Goal: Task Accomplishment & Management: Manage account settings

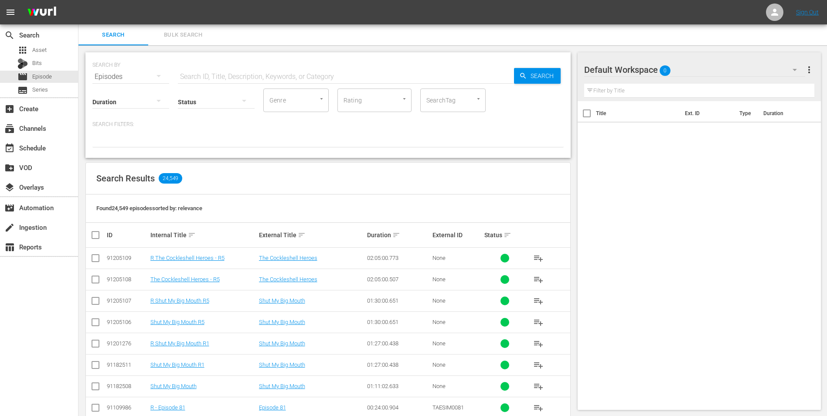
click at [40, 305] on div "search Search apps Asset Bits movie Episode subtitles Series add_box Create sub…" at bounding box center [39, 232] width 78 height 416
click at [703, 70] on div "Default Workspace 0" at bounding box center [695, 70] width 222 height 24
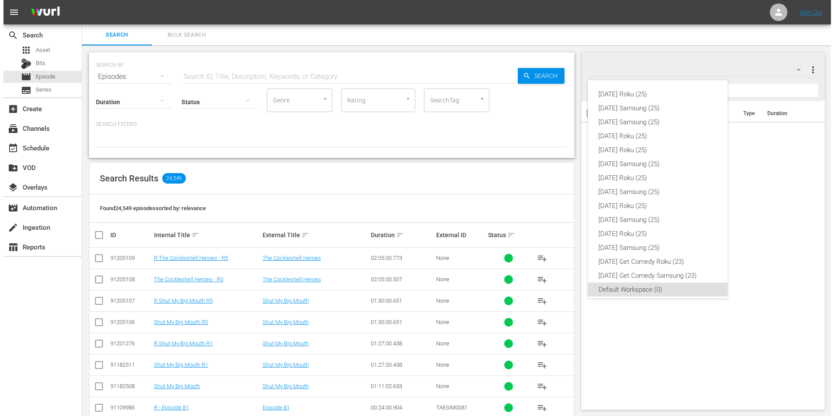
scroll to position [5, 0]
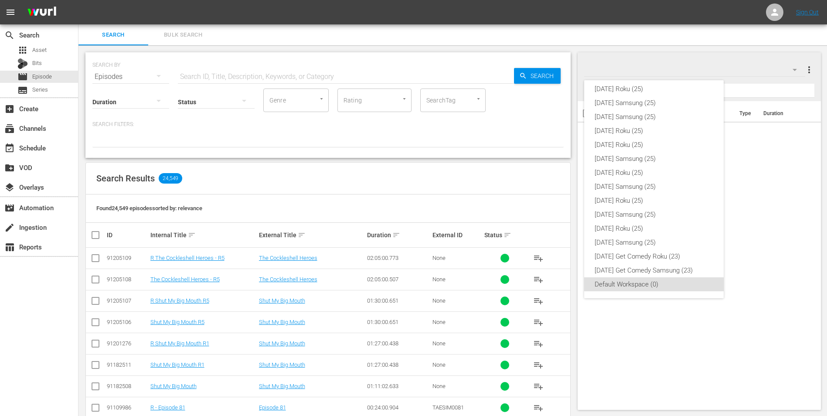
click at [437, 177] on div "Sunday Roku (25) Sunday Samsung (25) Saturday Samsung (25) Saturday Roku (25) F…" at bounding box center [413, 208] width 827 height 416
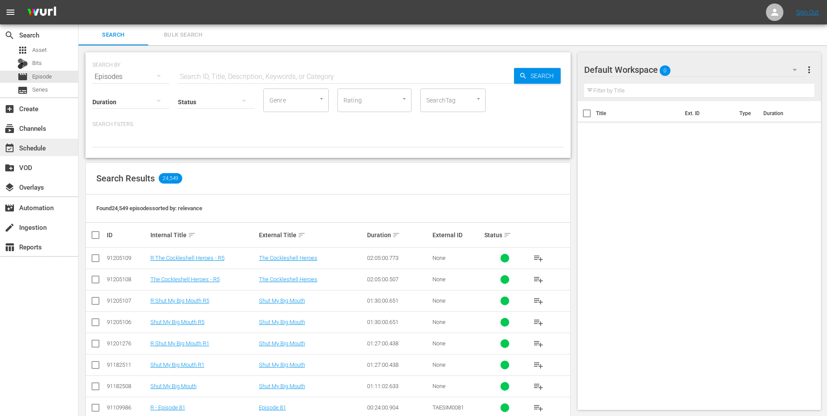
click at [39, 148] on div "event_available Schedule" at bounding box center [24, 147] width 49 height 8
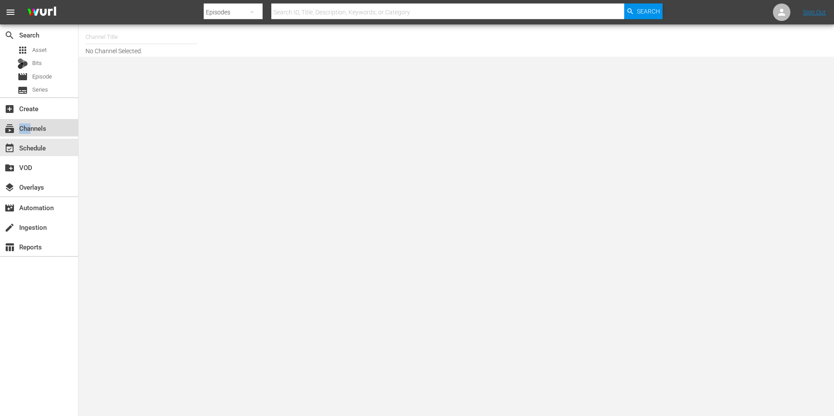
click at [31, 125] on div "subscriptions Channels" at bounding box center [24, 127] width 49 height 8
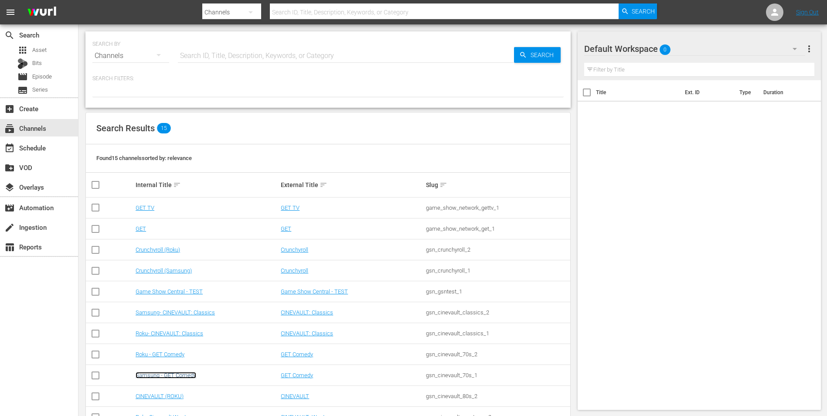
click at [176, 375] on link "Samsung - GET Comedy" at bounding box center [166, 375] width 61 height 7
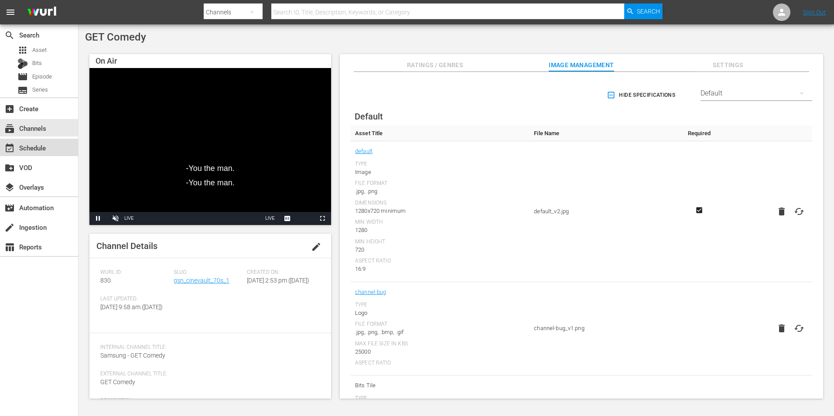
click at [63, 145] on div "event_available Schedule" at bounding box center [39, 147] width 78 height 17
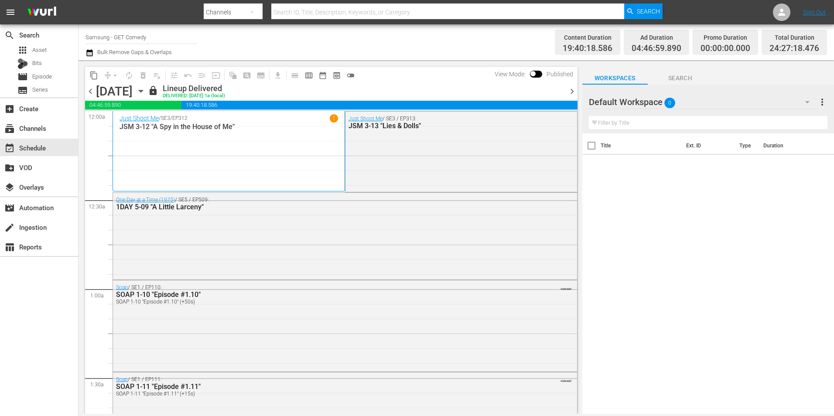
click at [146, 90] on icon "button" at bounding box center [141, 91] width 10 height 10
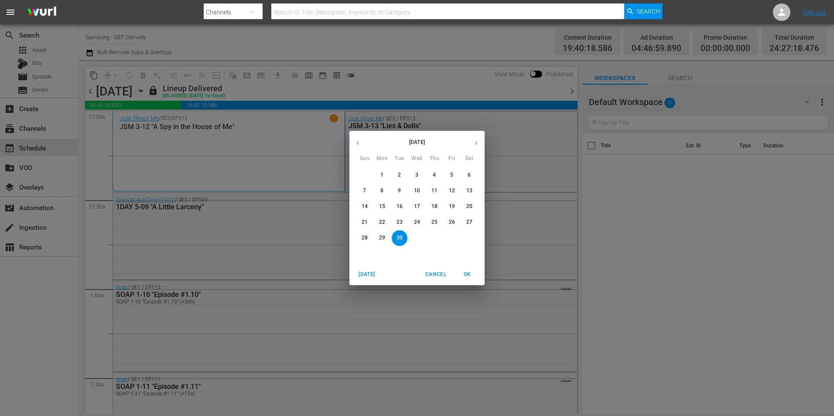
click at [478, 141] on icon "button" at bounding box center [476, 143] width 7 height 7
click at [365, 206] on p "12" at bounding box center [365, 206] width 6 height 7
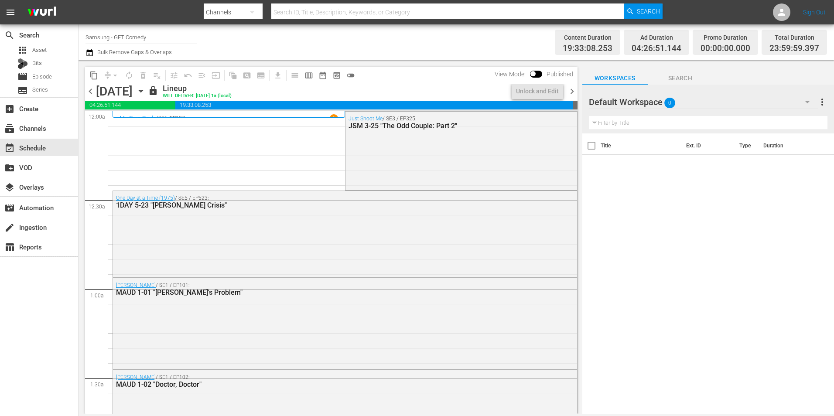
click at [571, 92] on span "chevron_right" at bounding box center [572, 91] width 11 height 11
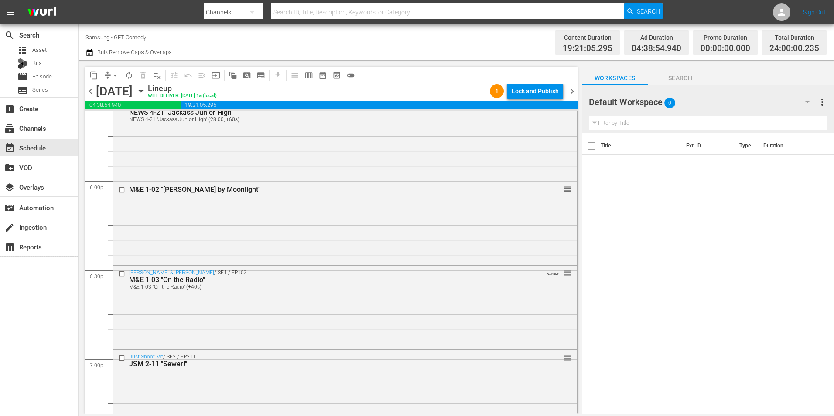
scroll to position [3140, 0]
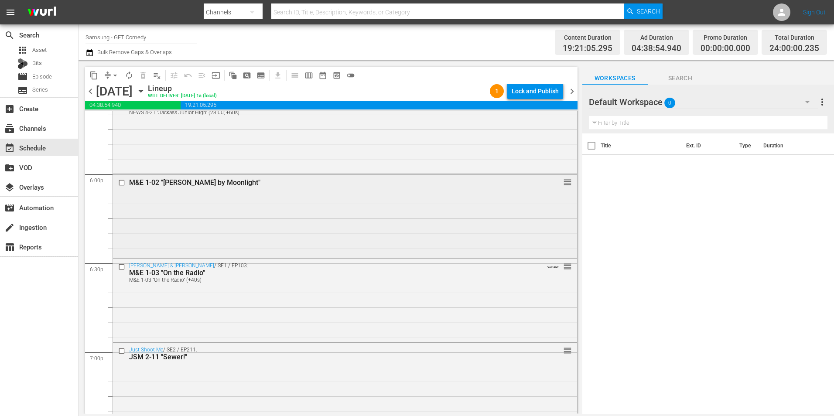
click at [358, 219] on div "M&E 1-02 "Eddie by Moonlight" reorder" at bounding box center [345, 215] width 464 height 82
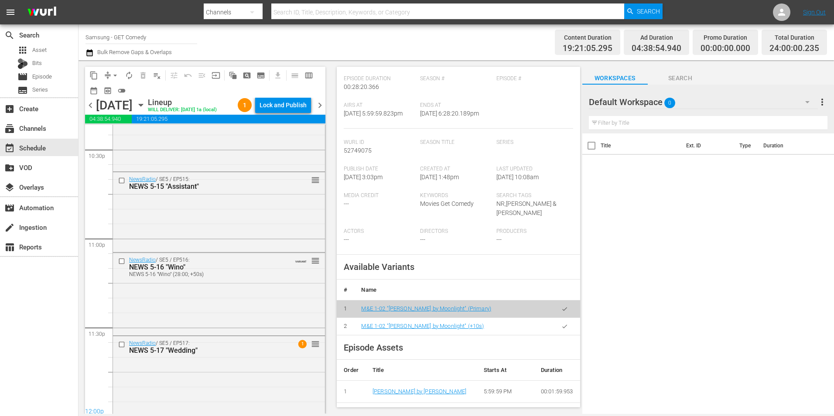
scroll to position [3981, 0]
click at [298, 104] on div "Lock and Publish" at bounding box center [282, 105] width 47 height 16
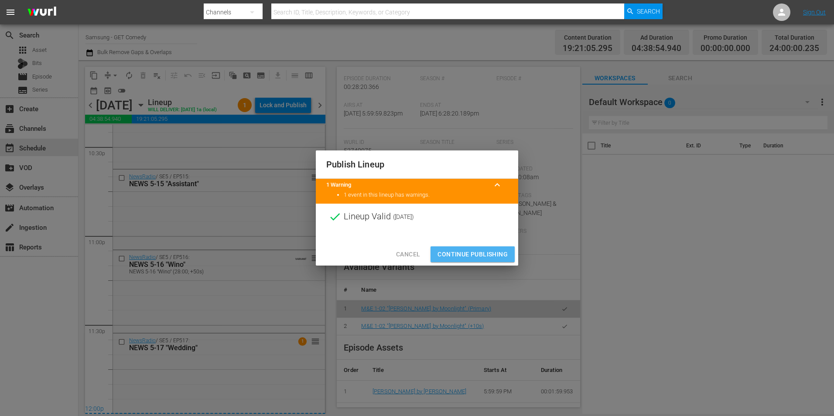
click at [499, 251] on span "Continue Publishing" at bounding box center [472, 254] width 70 height 11
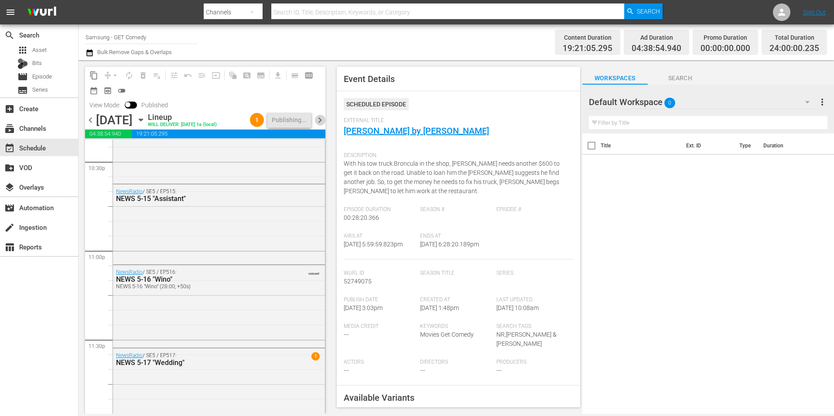
click at [322, 121] on span "chevron_right" at bounding box center [319, 120] width 11 height 11
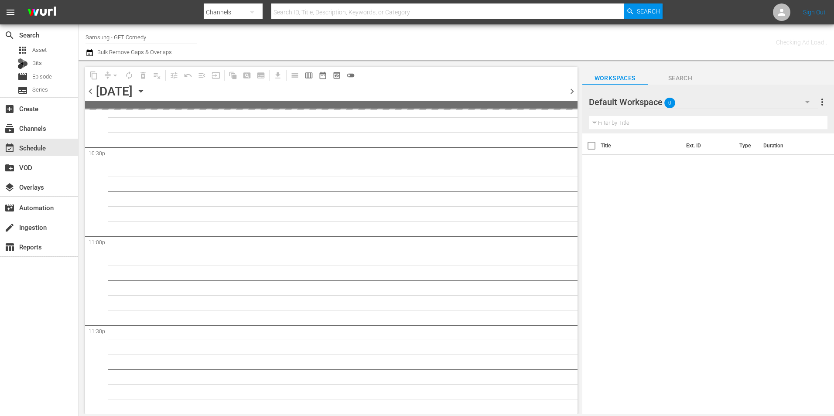
scroll to position [3966, 0]
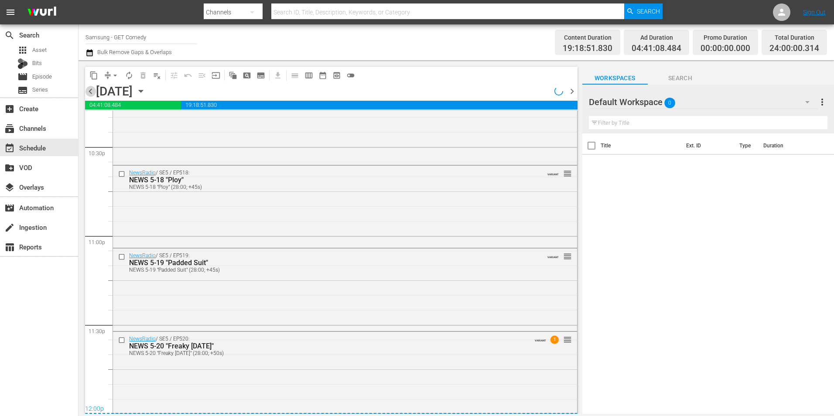
click at [91, 91] on span "chevron_left" at bounding box center [90, 91] width 11 height 11
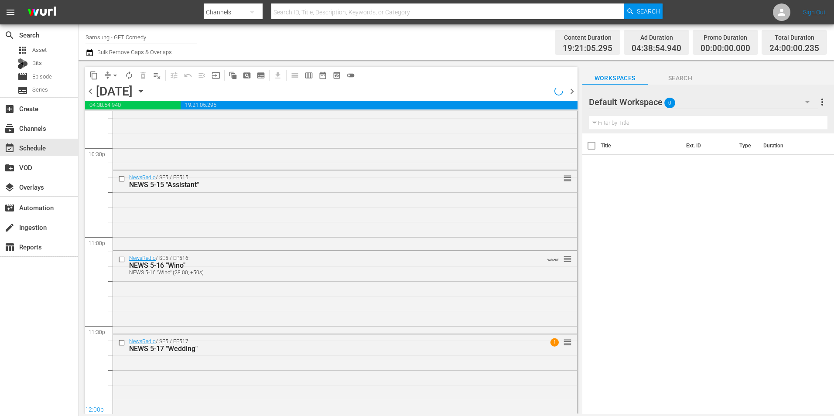
scroll to position [3968, 0]
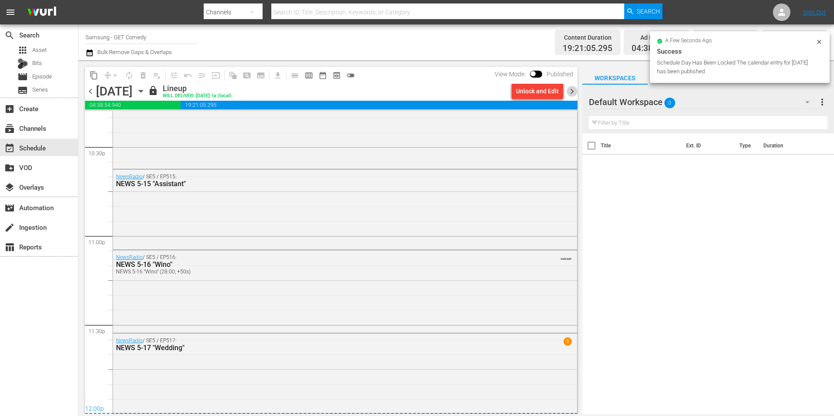
click at [572, 89] on span "chevron_right" at bounding box center [572, 91] width 11 height 11
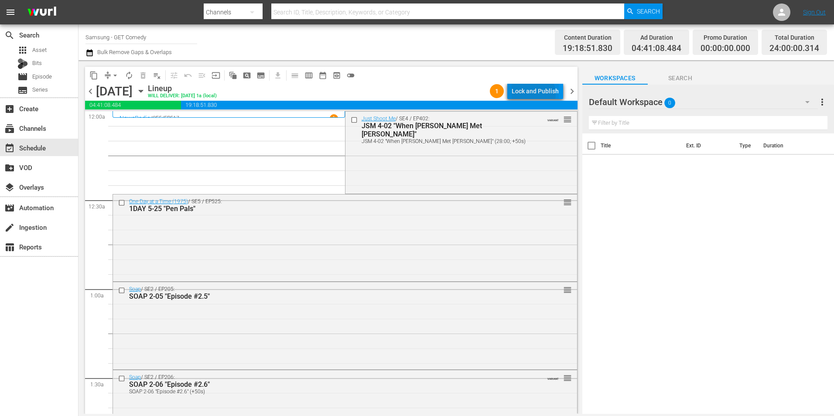
click at [530, 94] on div "Lock and Publish" at bounding box center [535, 91] width 47 height 16
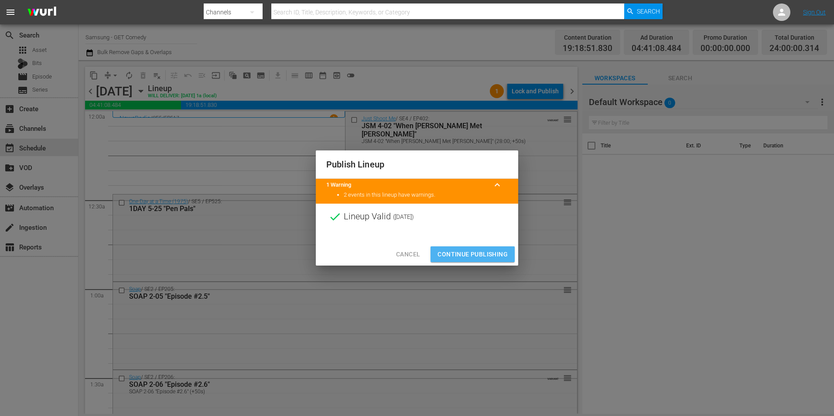
click at [478, 253] on span "Continue Publishing" at bounding box center [472, 254] width 70 height 11
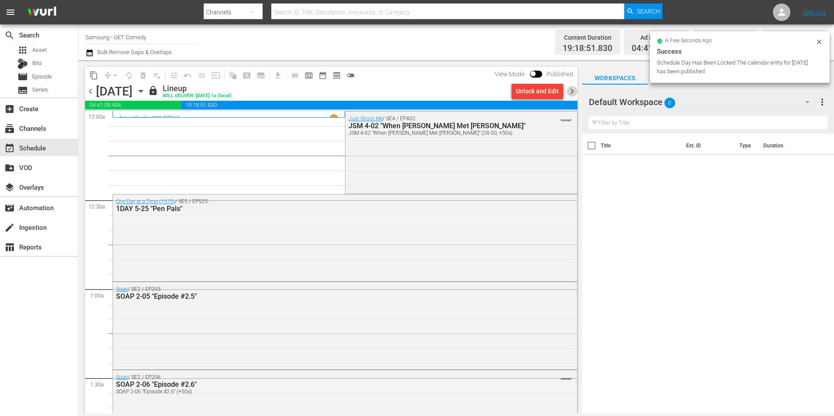
click at [573, 92] on span "chevron_right" at bounding box center [572, 91] width 11 height 11
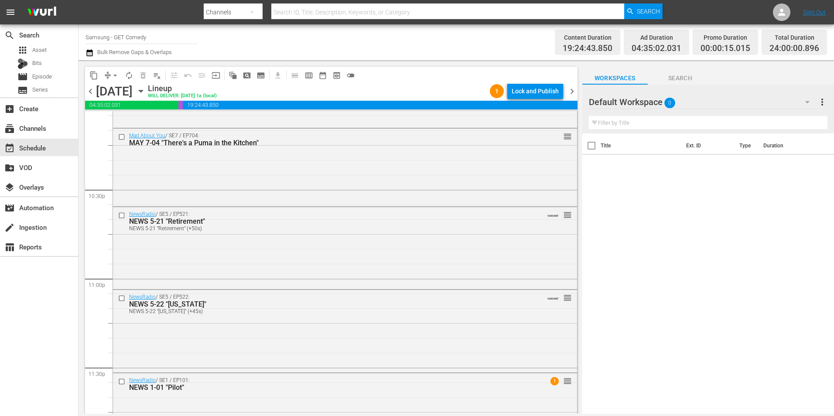
scroll to position [3968, 0]
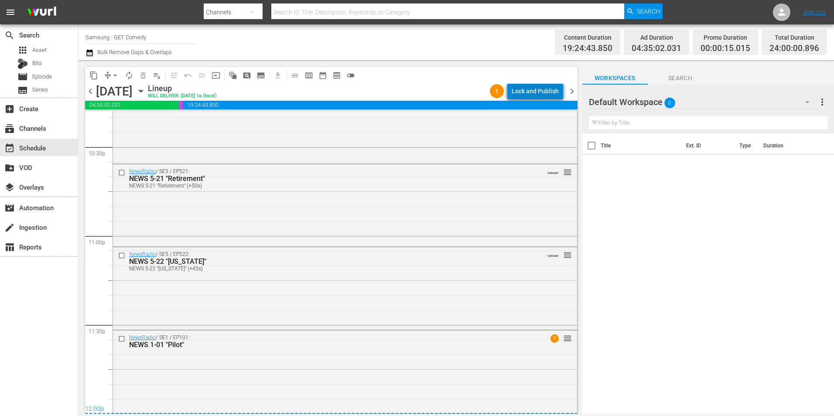
click at [554, 89] on div "Lock and Publish" at bounding box center [535, 91] width 47 height 16
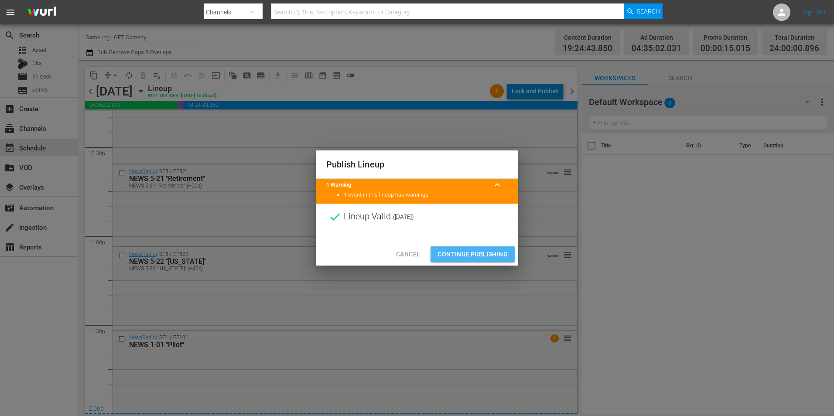
click at [478, 257] on span "Continue Publishing" at bounding box center [472, 254] width 70 height 11
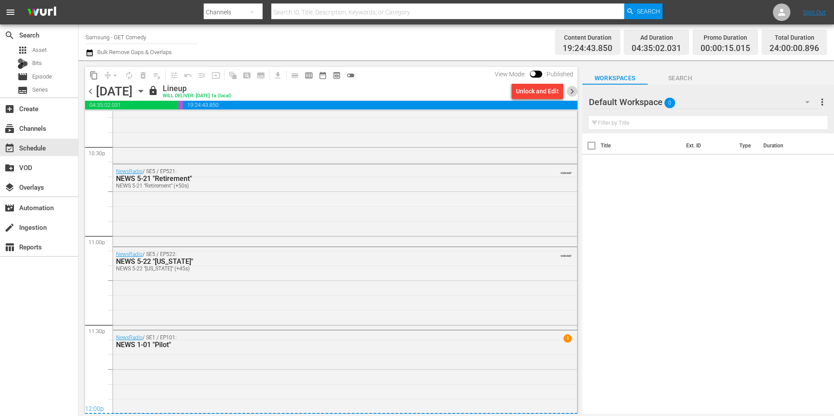
click at [573, 89] on span "chevron_right" at bounding box center [572, 91] width 11 height 11
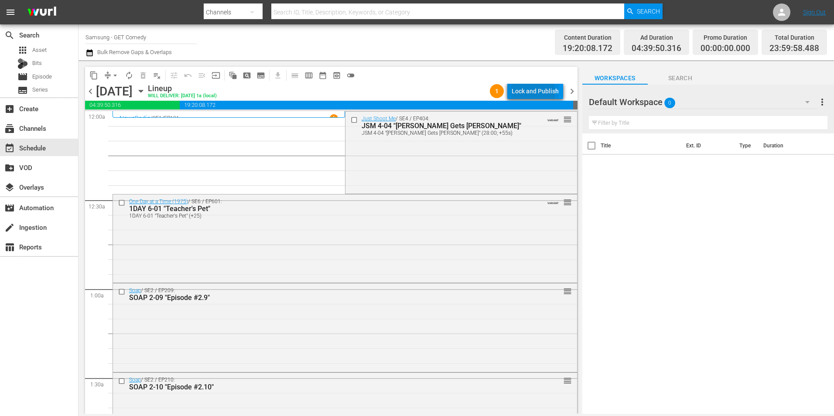
click at [535, 92] on div "Lock and Publish" at bounding box center [535, 91] width 47 height 16
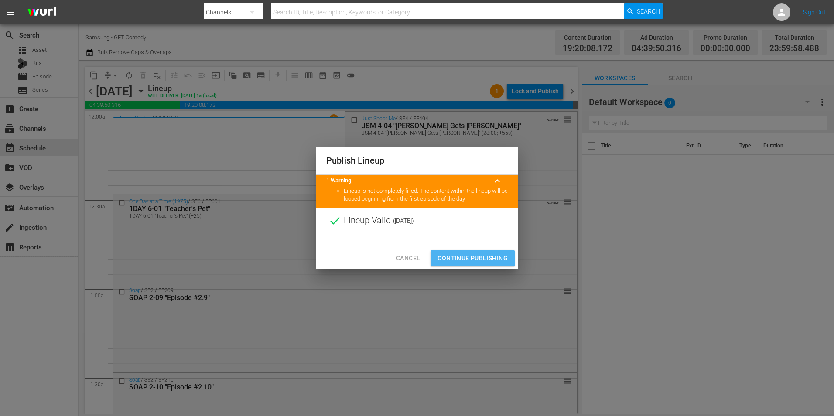
click at [473, 256] on span "Continue Publishing" at bounding box center [472, 258] width 70 height 11
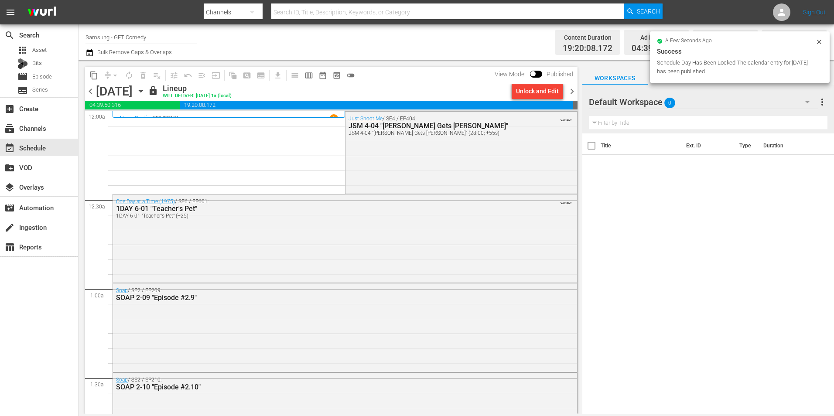
click at [573, 91] on span "chevron_right" at bounding box center [572, 91] width 11 height 11
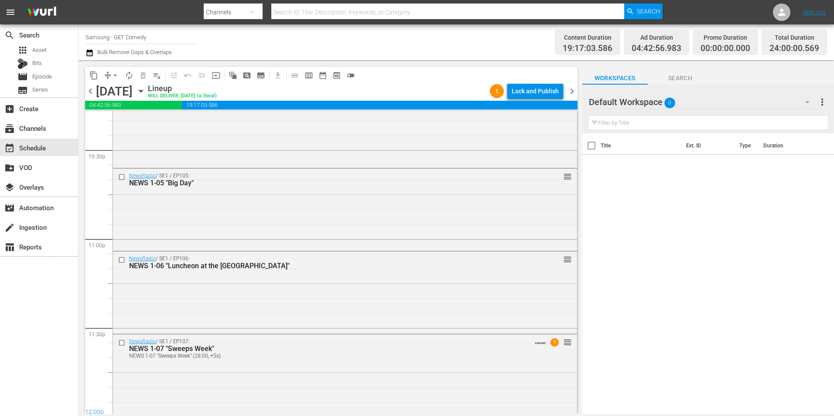
scroll to position [3968, 0]
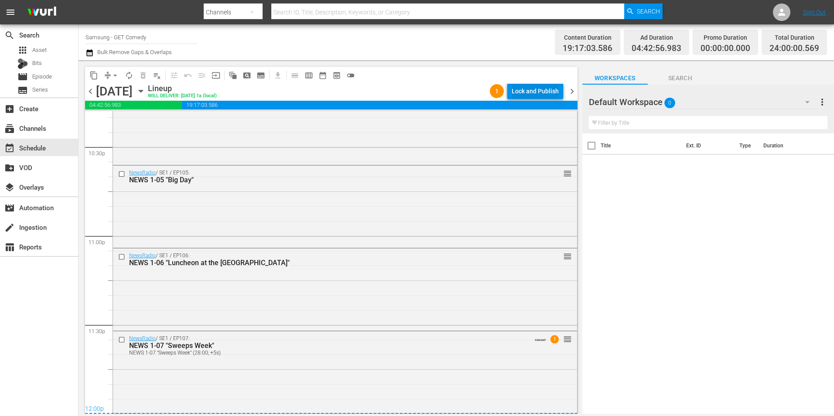
click at [532, 91] on div "Lock and Publish" at bounding box center [535, 91] width 47 height 16
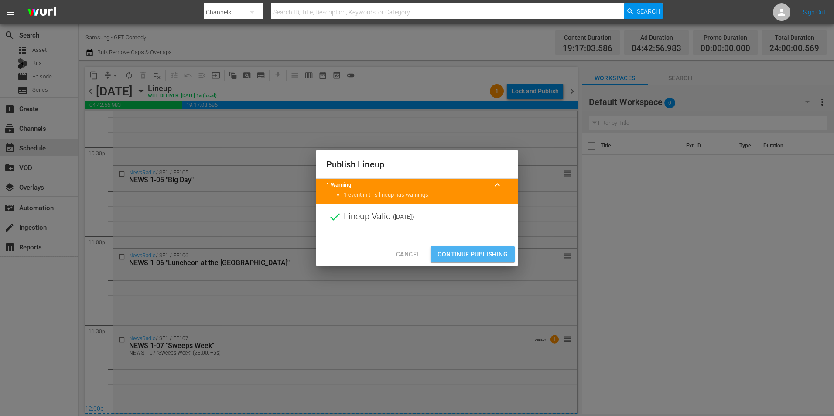
click at [492, 249] on span "Continue Publishing" at bounding box center [472, 254] width 70 height 11
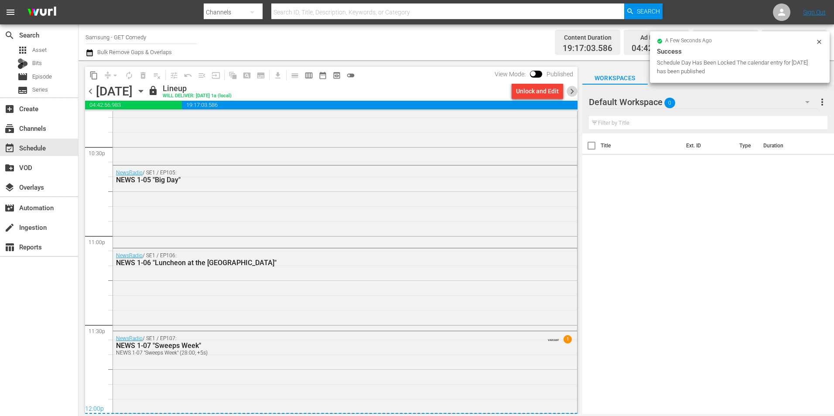
click at [570, 86] on span "chevron_right" at bounding box center [572, 91] width 11 height 11
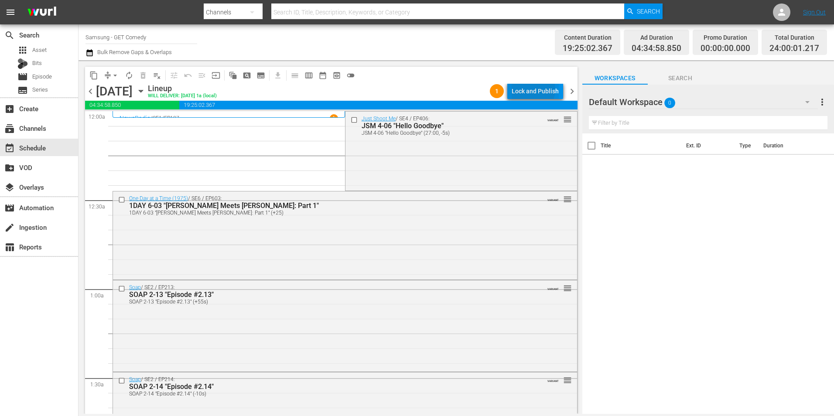
click at [532, 89] on div "Lock and Publish" at bounding box center [535, 91] width 47 height 16
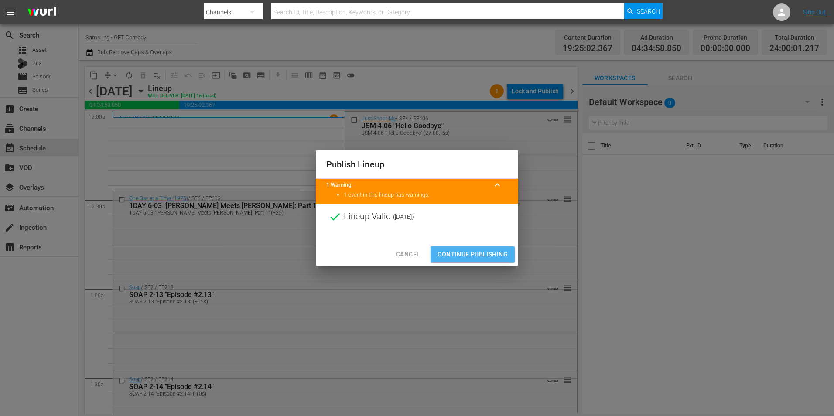
click at [488, 250] on span "Continue Publishing" at bounding box center [472, 254] width 70 height 11
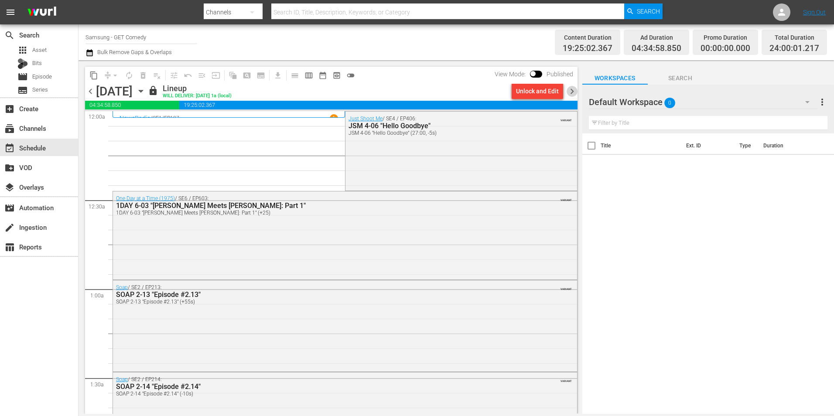
click at [572, 90] on span "chevron_right" at bounding box center [572, 91] width 11 height 11
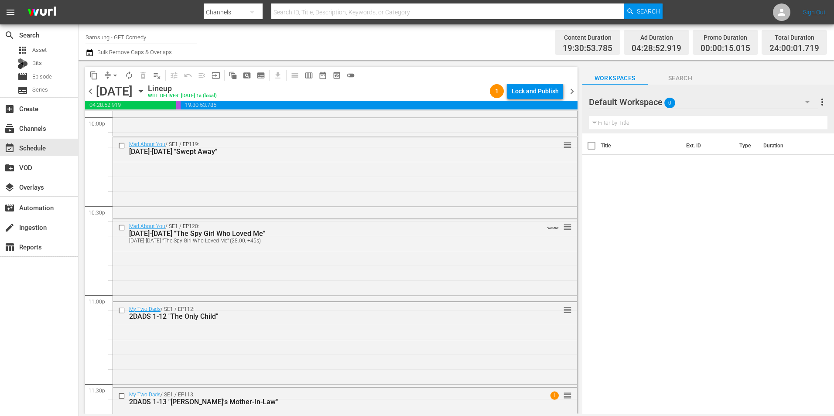
scroll to position [3968, 0]
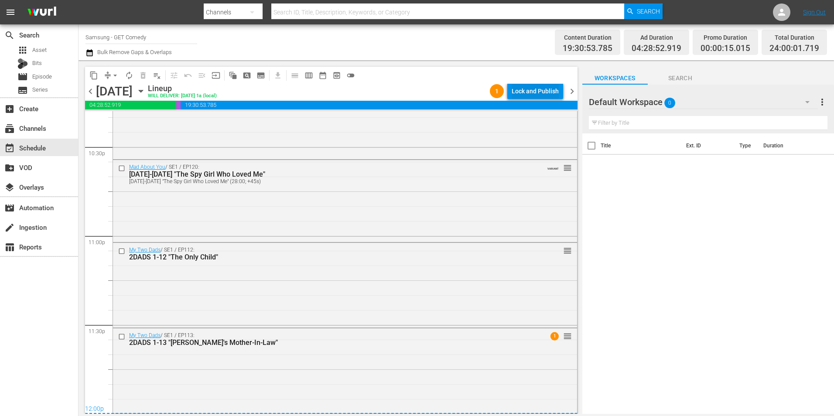
click at [540, 89] on div "Lock and Publish" at bounding box center [535, 91] width 47 height 16
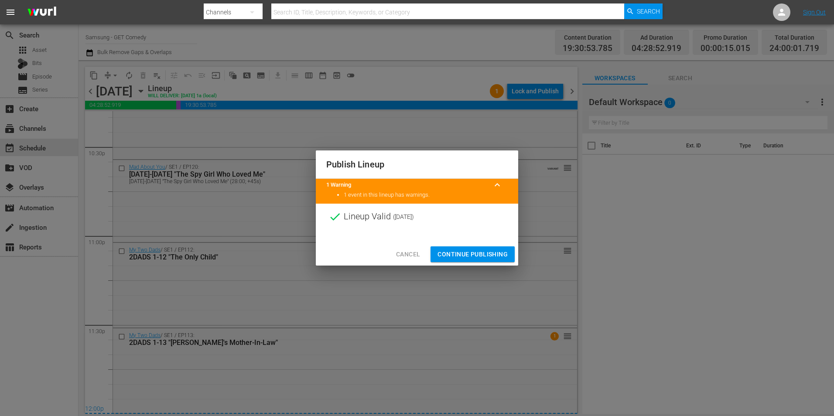
click at [485, 257] on span "Continue Publishing" at bounding box center [472, 254] width 70 height 11
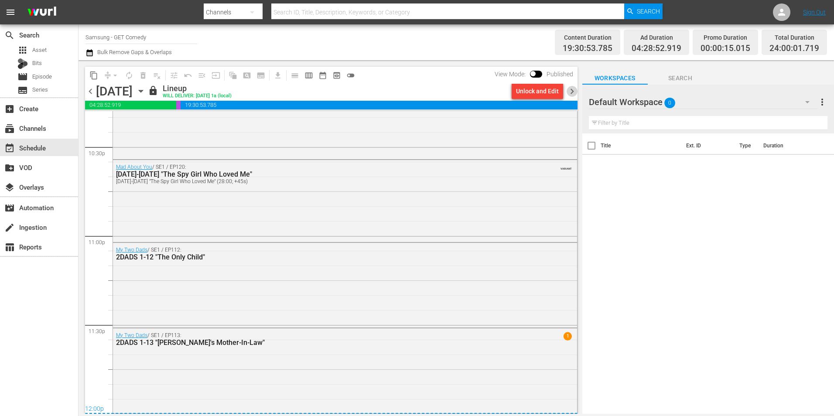
click at [572, 87] on span "chevron_right" at bounding box center [572, 91] width 11 height 11
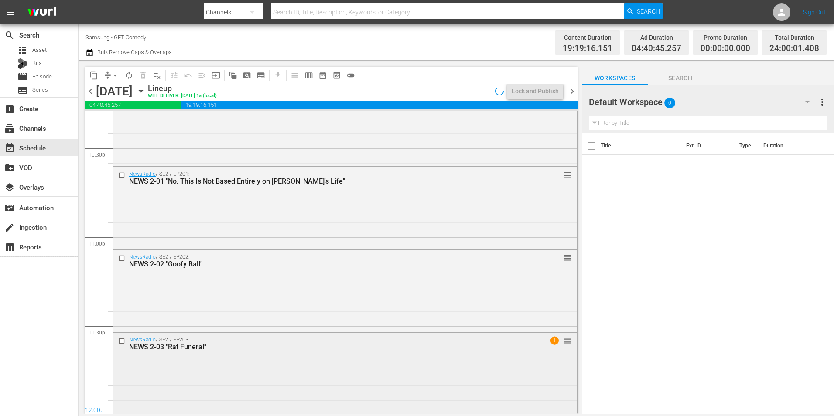
scroll to position [3968, 0]
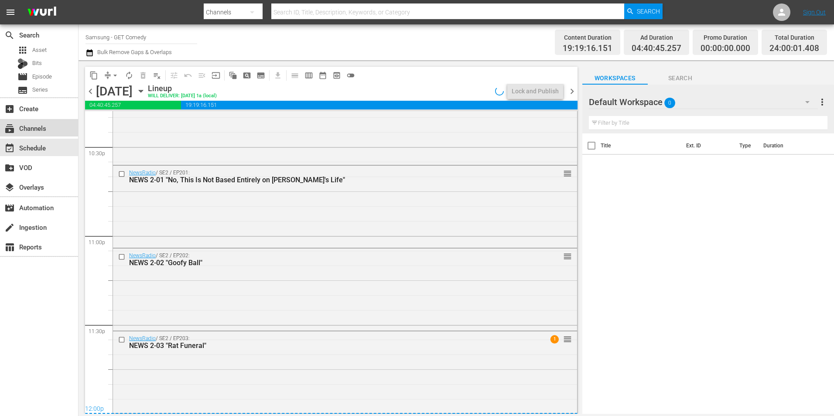
click at [43, 129] on div "subscriptions Channels" at bounding box center [24, 127] width 49 height 8
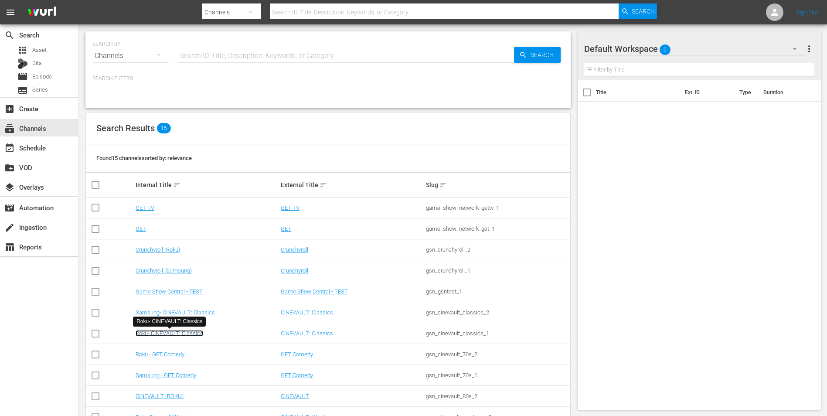
click at [154, 333] on link "Roku- CINEVAULT: Classics" at bounding box center [170, 333] width 68 height 7
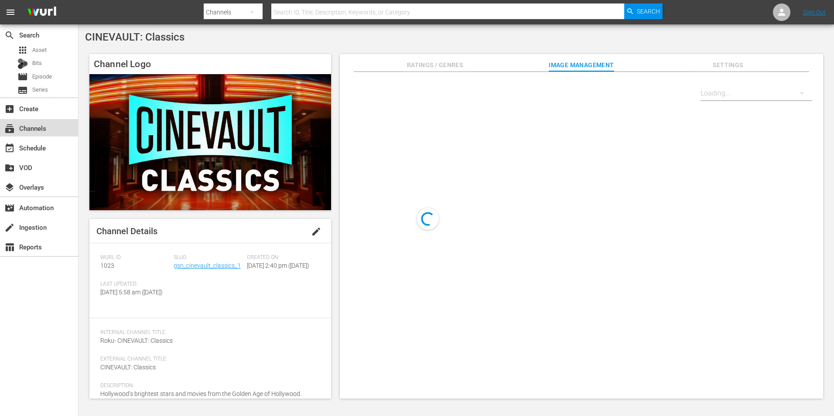
click at [42, 125] on div "subscriptions Channels" at bounding box center [24, 127] width 49 height 8
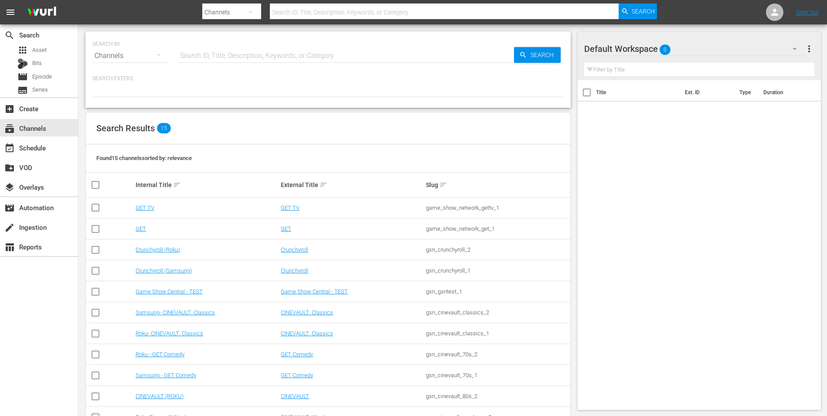
click at [167, 358] on td "Roku - GET Comedy" at bounding box center [206, 354] width 145 height 21
click at [169, 356] on link "Roku - GET Comedy" at bounding box center [160, 354] width 49 height 7
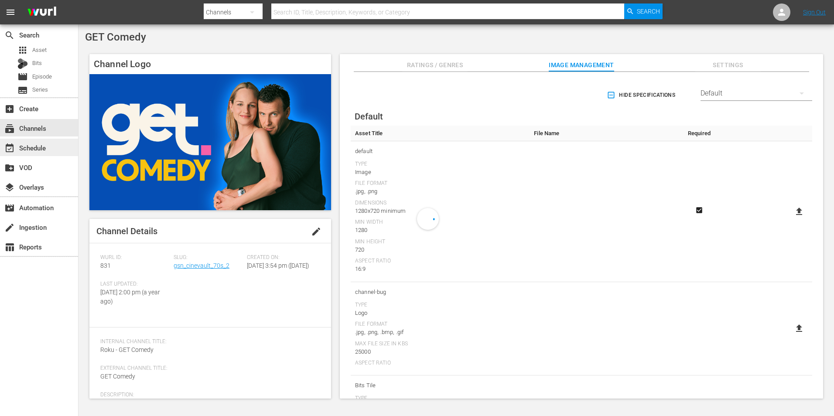
click at [44, 155] on div "event_available Schedule" at bounding box center [39, 147] width 78 height 17
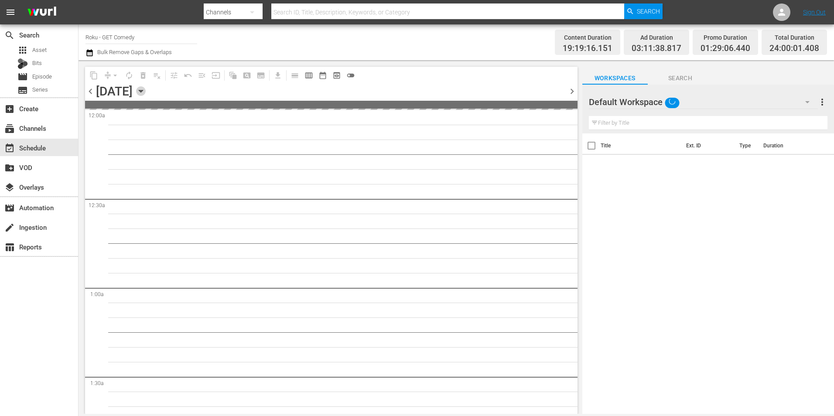
click at [146, 92] on icon "button" at bounding box center [141, 91] width 10 height 10
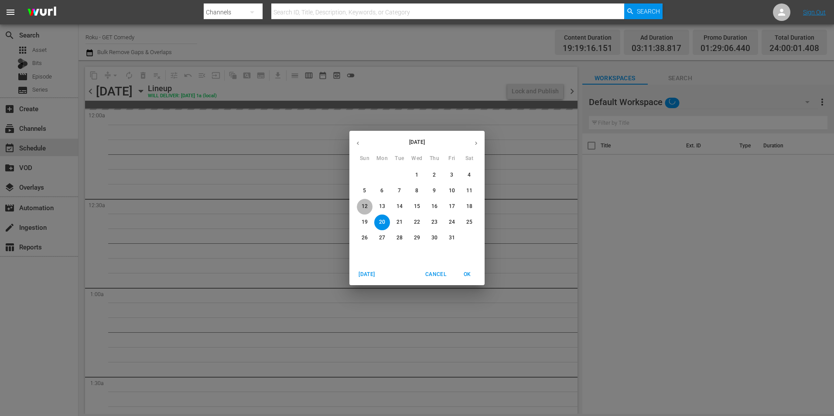
click at [364, 207] on p "12" at bounding box center [365, 206] width 6 height 7
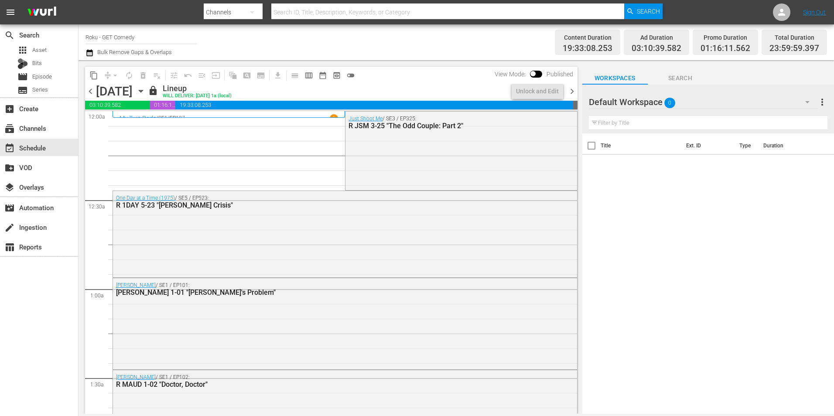
click at [574, 90] on span "chevron_right" at bounding box center [572, 91] width 11 height 11
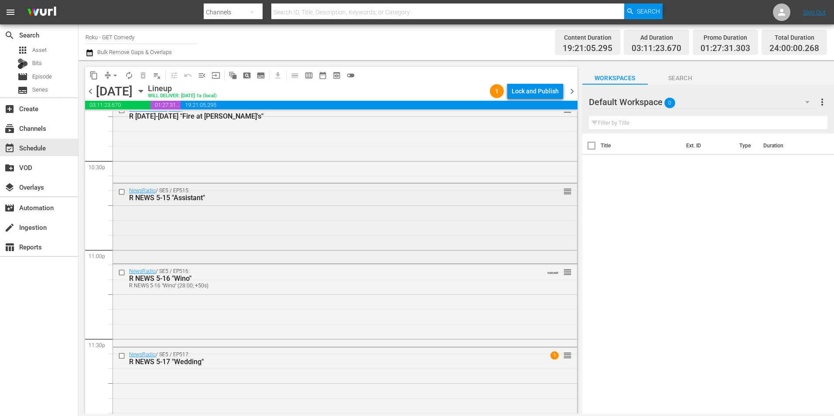
scroll to position [3968, 0]
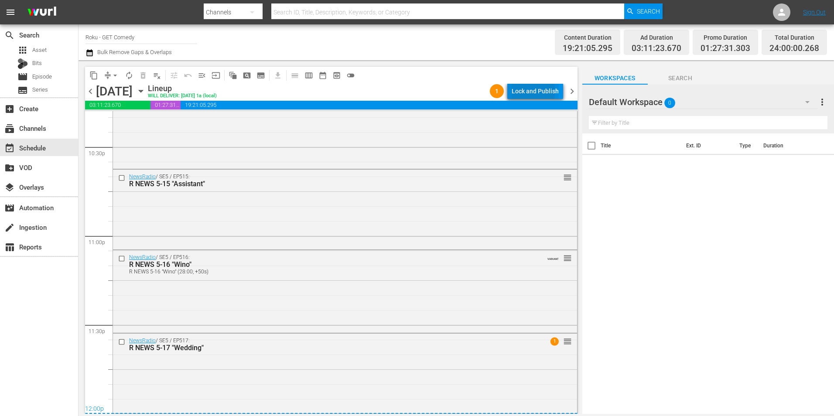
click at [532, 91] on div "Lock and Publish" at bounding box center [535, 91] width 47 height 16
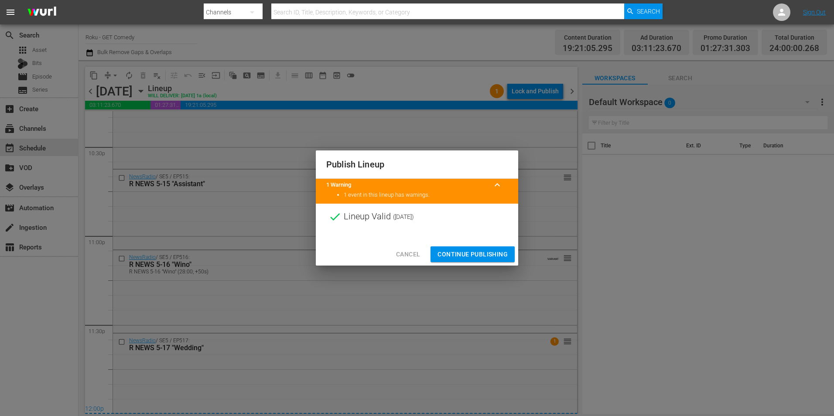
click at [468, 253] on span "Continue Publishing" at bounding box center [472, 254] width 70 height 11
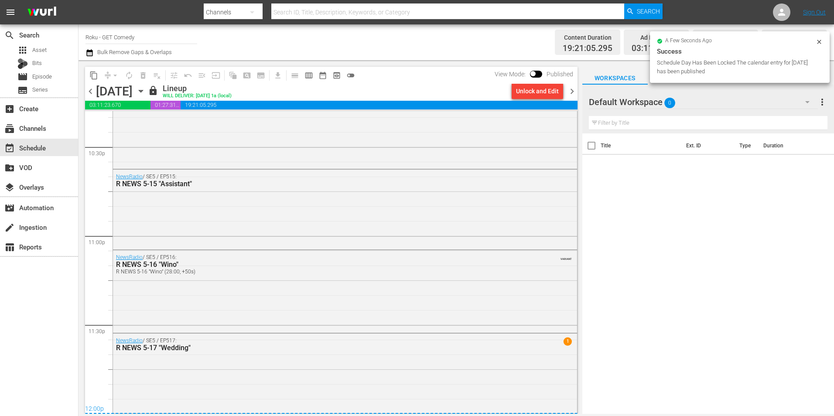
click at [573, 94] on span "chevron_right" at bounding box center [572, 91] width 11 height 11
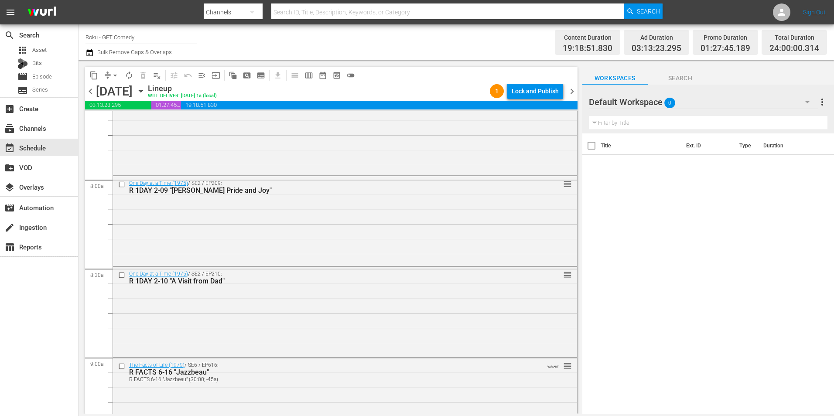
scroll to position [1351, 0]
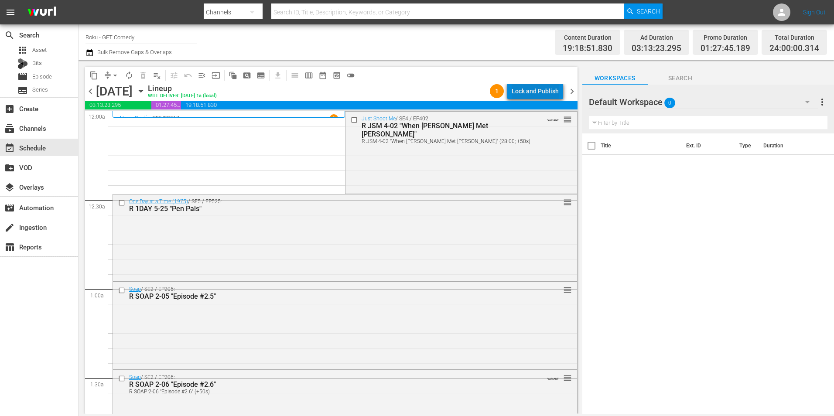
click at [542, 89] on div "Lock and Publish" at bounding box center [535, 91] width 47 height 16
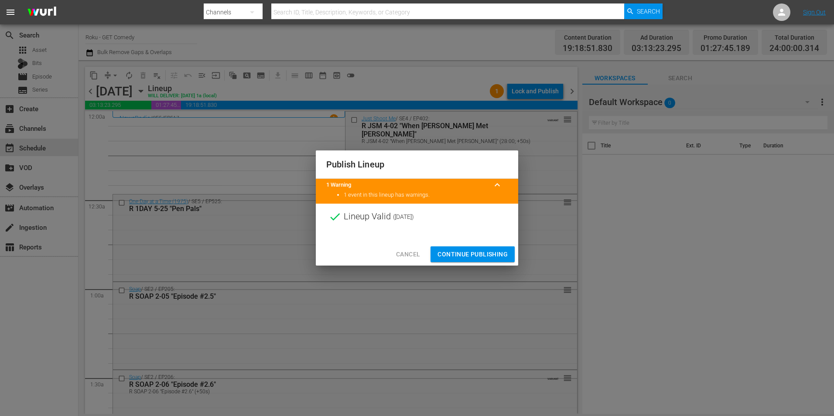
click at [469, 253] on span "Continue Publishing" at bounding box center [472, 254] width 70 height 11
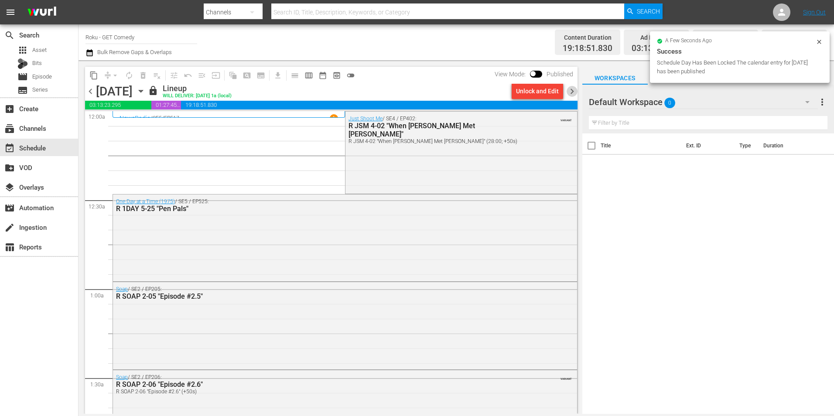
click at [573, 94] on span "chevron_right" at bounding box center [572, 91] width 11 height 11
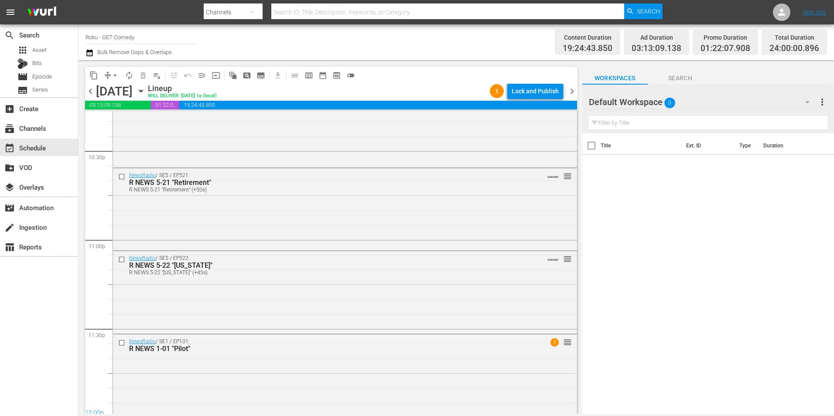
scroll to position [3968, 0]
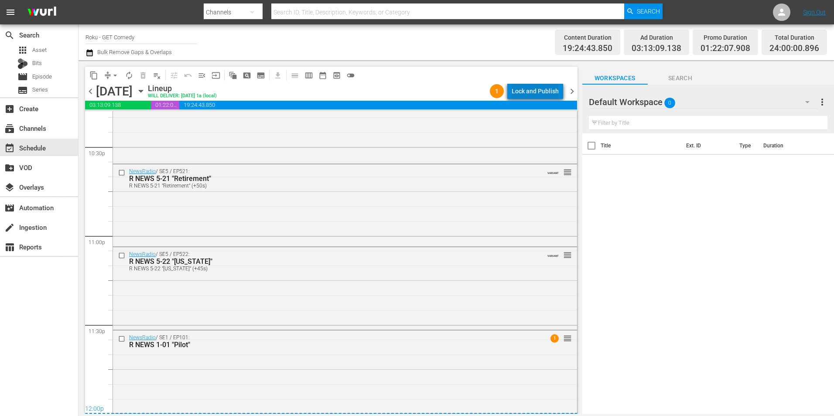
click at [543, 92] on div "Lock and Publish" at bounding box center [535, 91] width 47 height 16
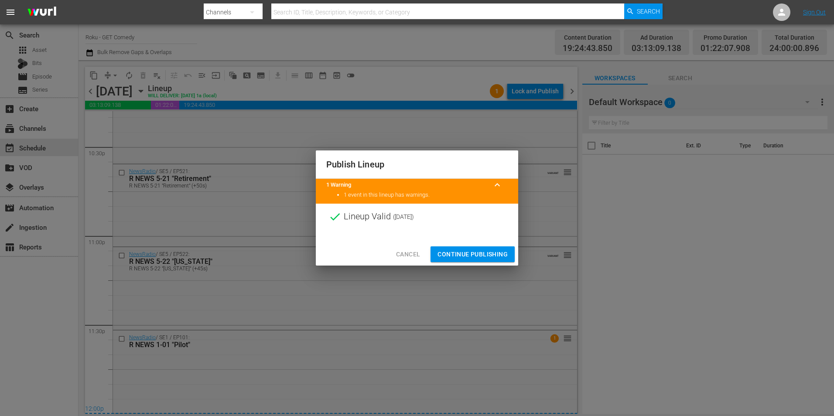
click at [484, 253] on span "Continue Publishing" at bounding box center [472, 254] width 70 height 11
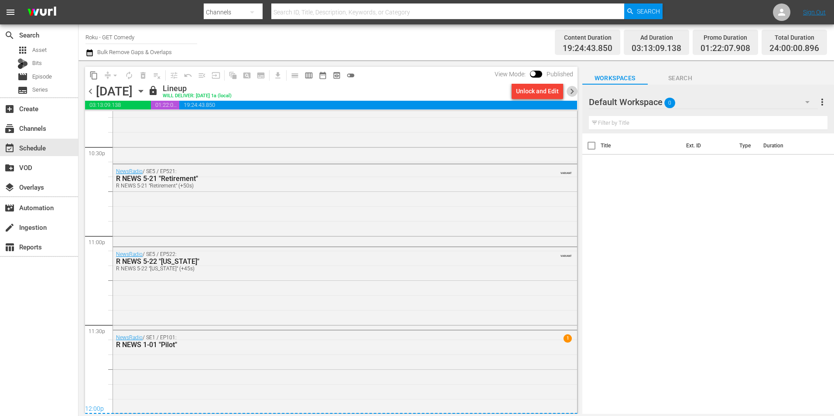
click at [573, 89] on span "chevron_right" at bounding box center [572, 91] width 11 height 11
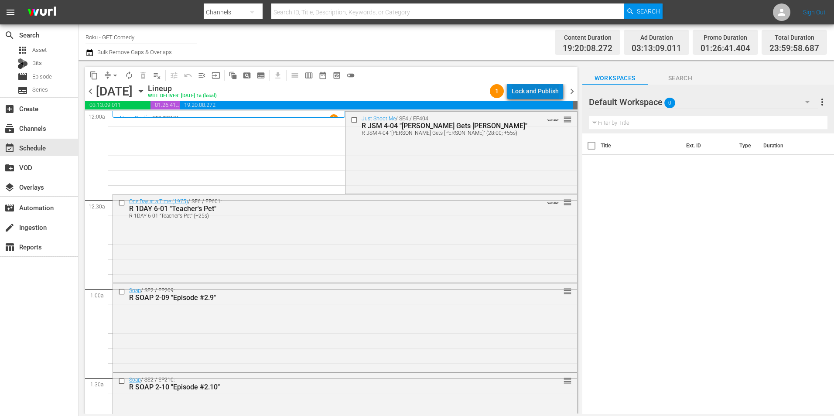
click at [546, 90] on div "Lock and Publish" at bounding box center [535, 91] width 47 height 16
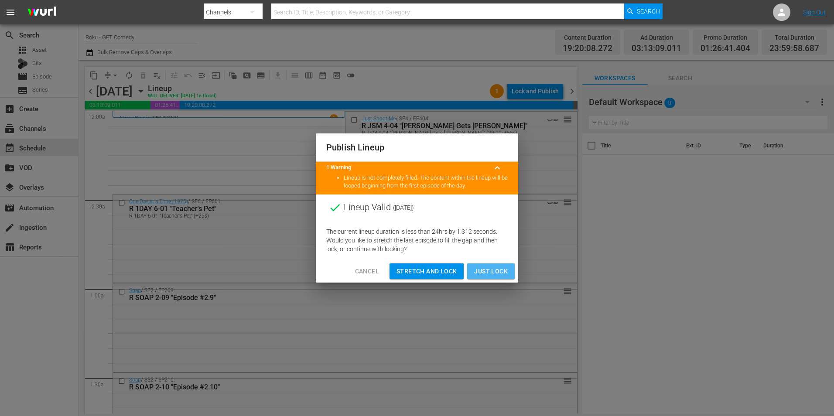
click at [502, 269] on span "Just Lock" at bounding box center [491, 271] width 34 height 11
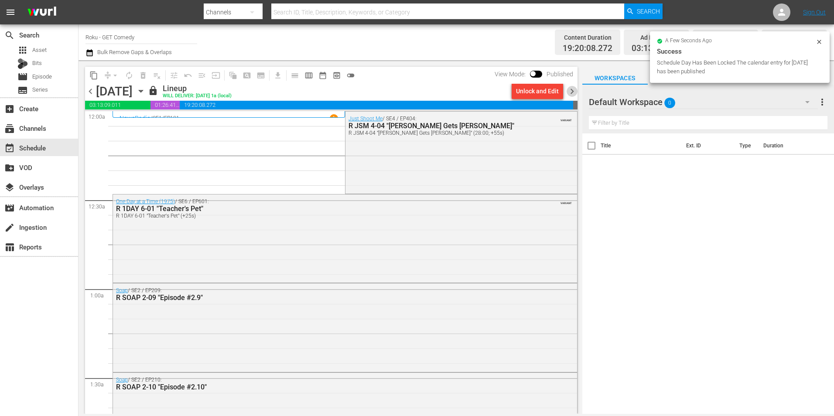
click at [573, 89] on span "chevron_right" at bounding box center [572, 91] width 11 height 11
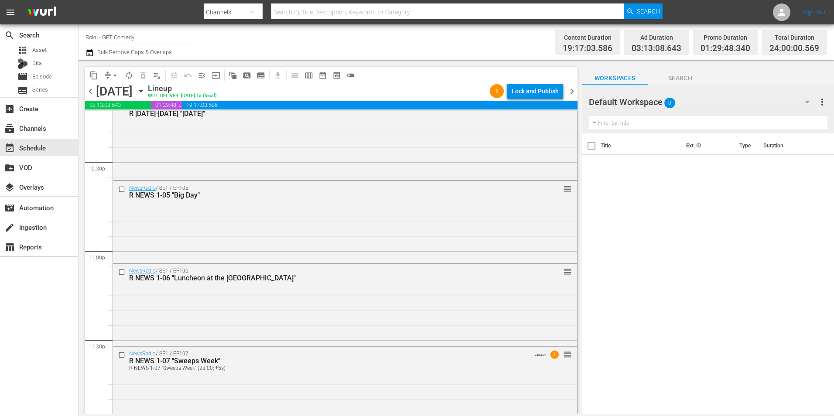
scroll to position [3968, 0]
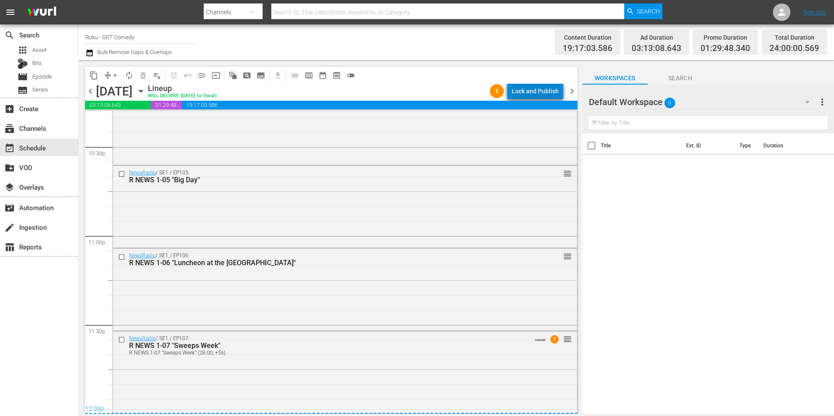
click at [552, 91] on div "Lock and Publish" at bounding box center [535, 91] width 47 height 16
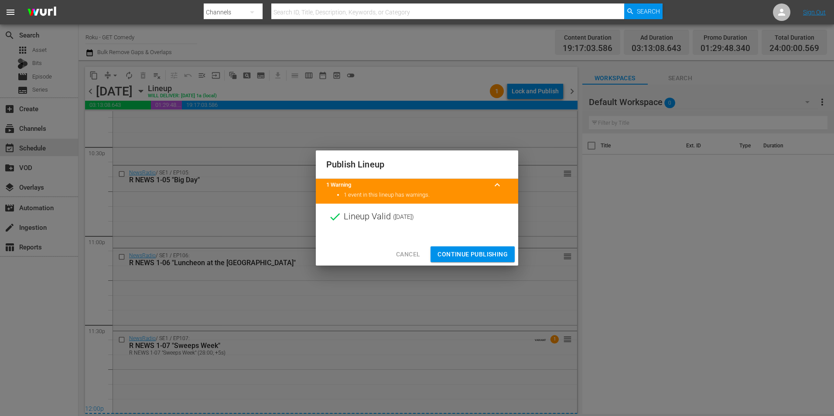
click at [485, 256] on span "Continue Publishing" at bounding box center [472, 254] width 70 height 11
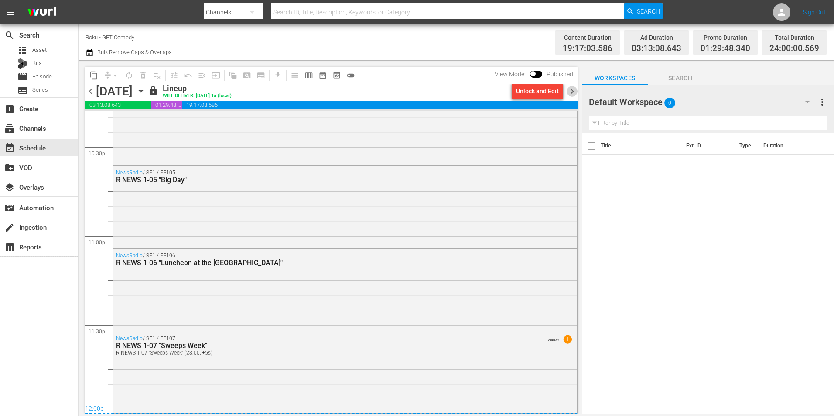
click at [571, 90] on span "chevron_right" at bounding box center [572, 91] width 11 height 11
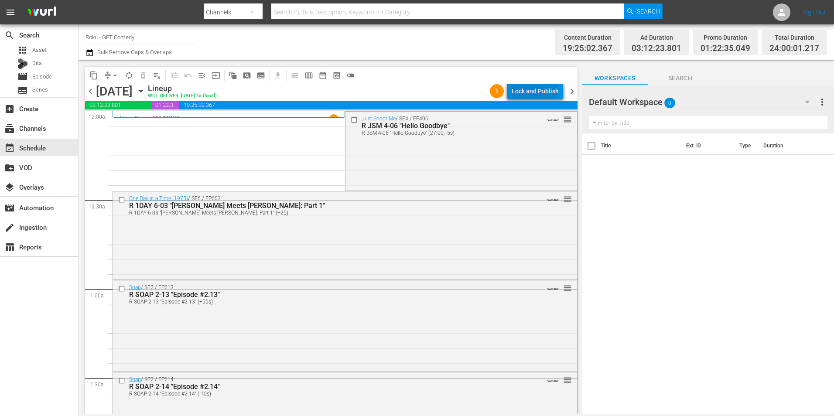
click at [536, 88] on div "Lock and Publish" at bounding box center [535, 91] width 47 height 16
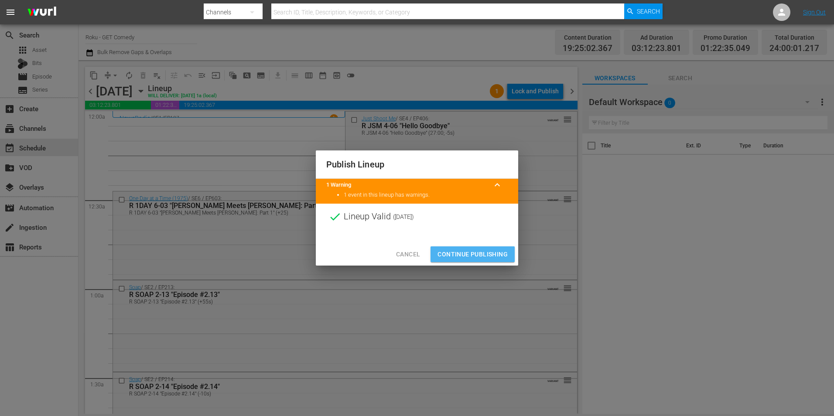
click at [486, 251] on span "Continue Publishing" at bounding box center [472, 254] width 70 height 11
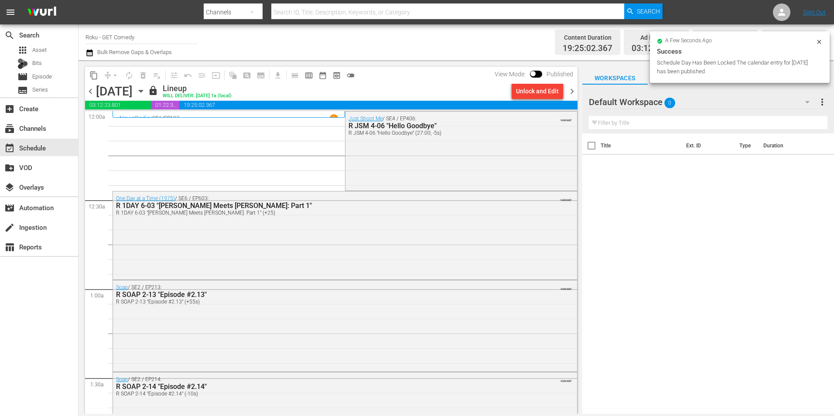
click at [569, 89] on span "chevron_right" at bounding box center [572, 91] width 11 height 11
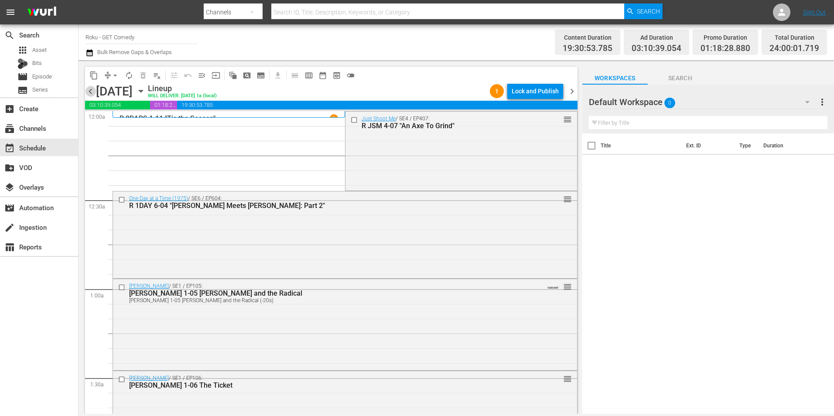
click at [90, 92] on span "chevron_left" at bounding box center [90, 91] width 11 height 11
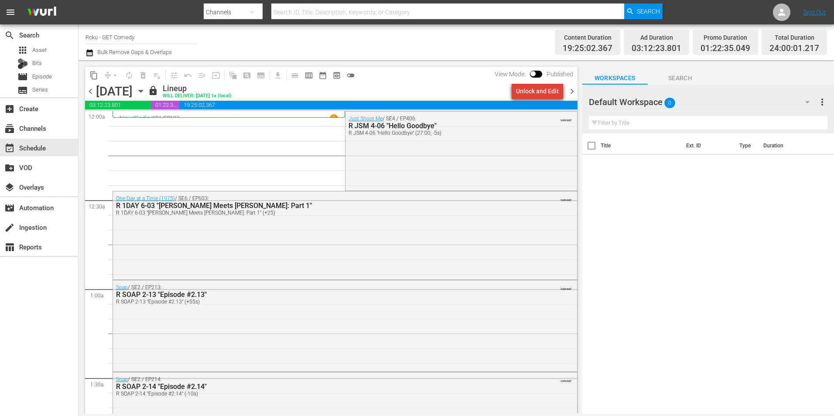
click at [547, 92] on div "Unlock and Edit" at bounding box center [537, 91] width 43 height 16
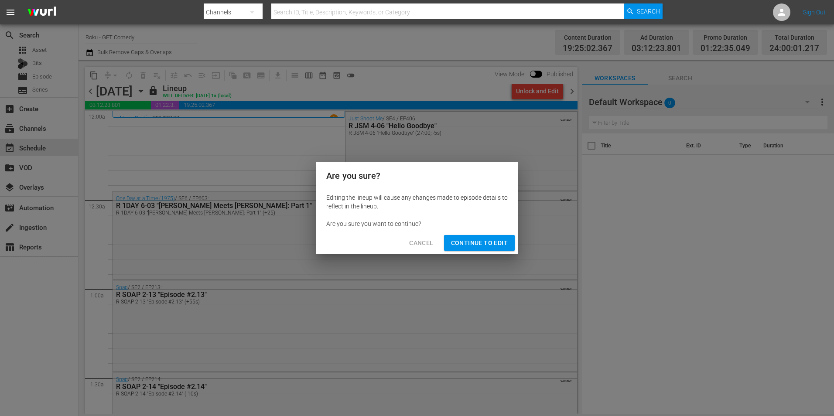
click at [487, 240] on span "Continue to Edit" at bounding box center [479, 243] width 57 height 11
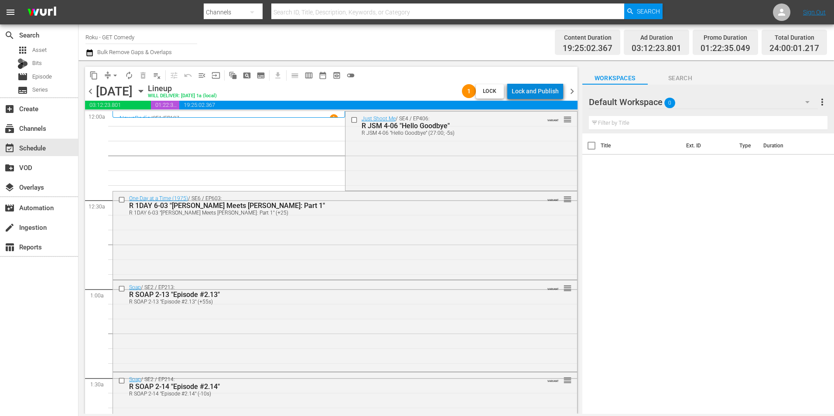
click at [550, 92] on div "Lock and Publish" at bounding box center [535, 91] width 47 height 16
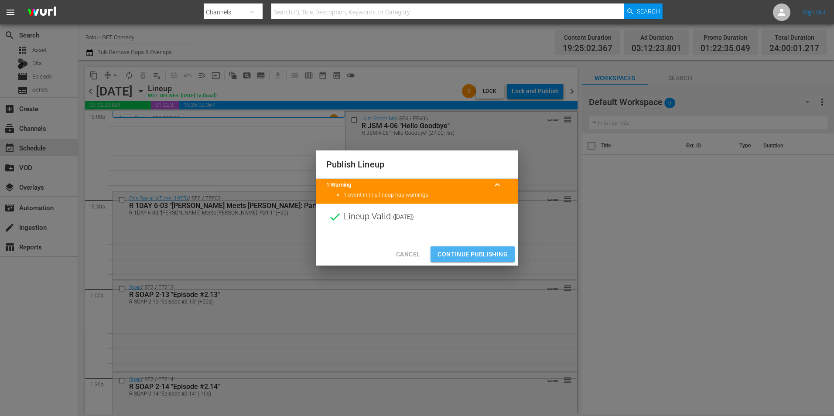
click at [479, 255] on span "Continue Publishing" at bounding box center [472, 254] width 70 height 11
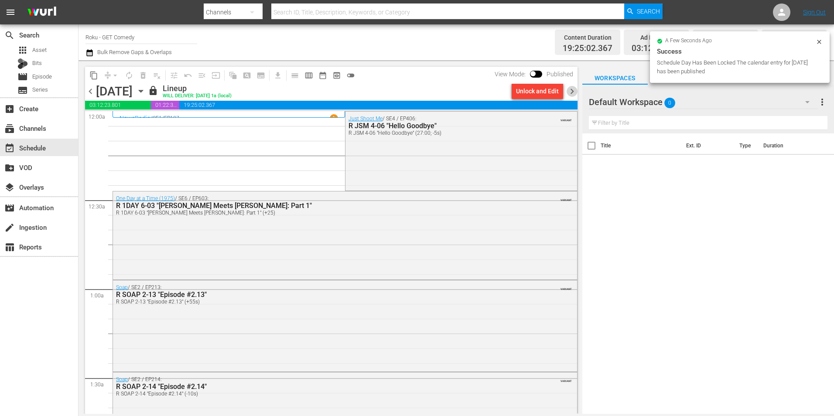
click at [571, 90] on span "chevron_right" at bounding box center [572, 91] width 11 height 11
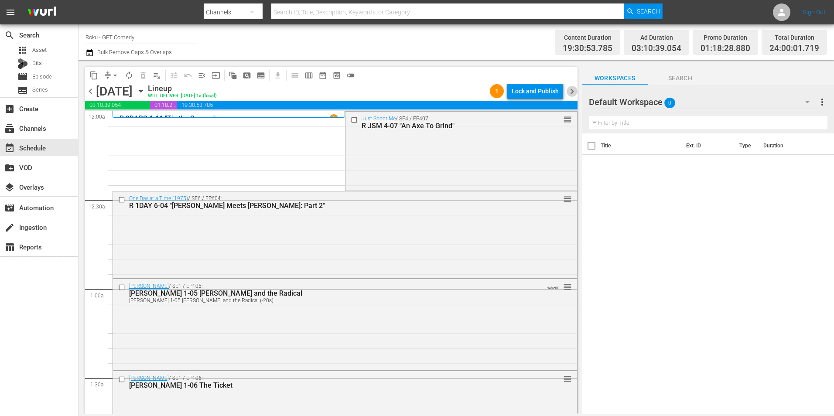
click at [574, 90] on span "chevron_right" at bounding box center [572, 91] width 11 height 11
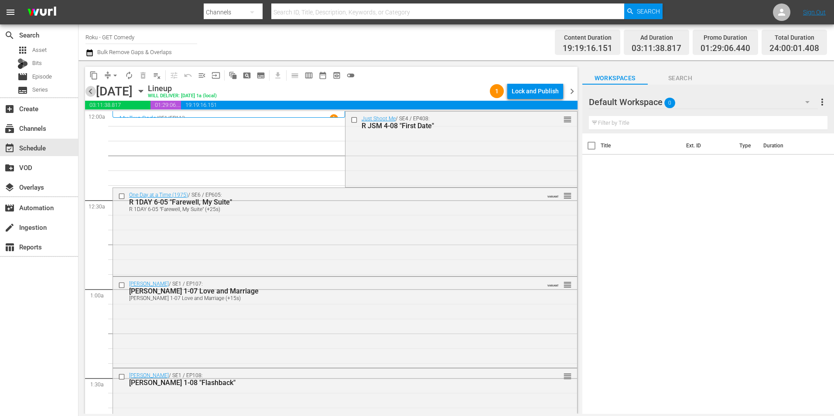
click at [92, 90] on span "chevron_left" at bounding box center [90, 91] width 11 height 11
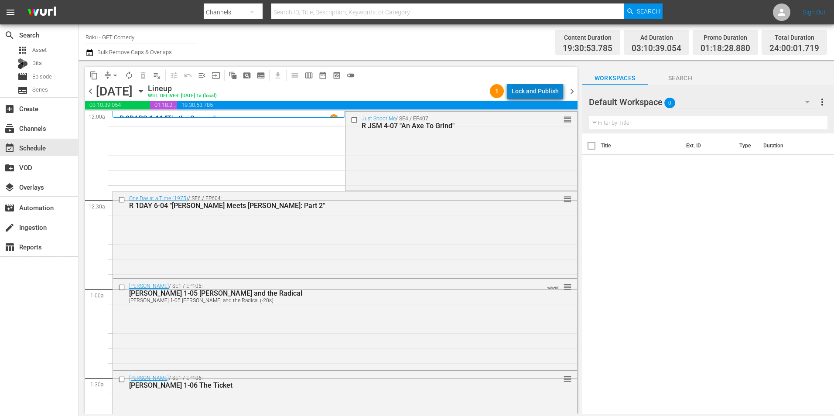
click at [544, 92] on div "Lock and Publish" at bounding box center [535, 91] width 47 height 16
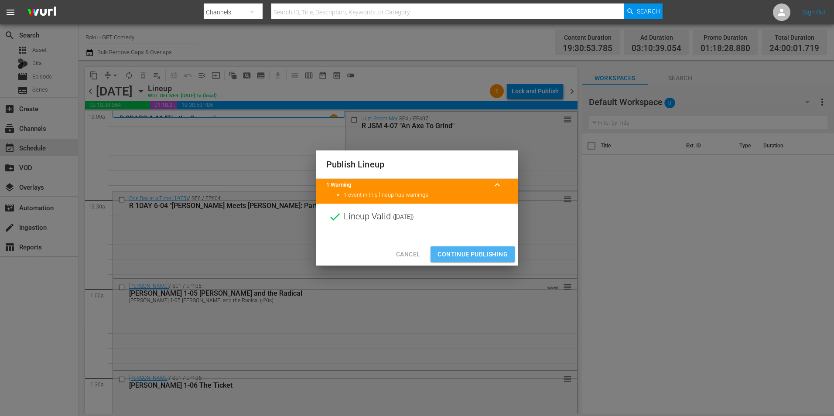
click at [459, 252] on span "Continue Publishing" at bounding box center [472, 254] width 70 height 11
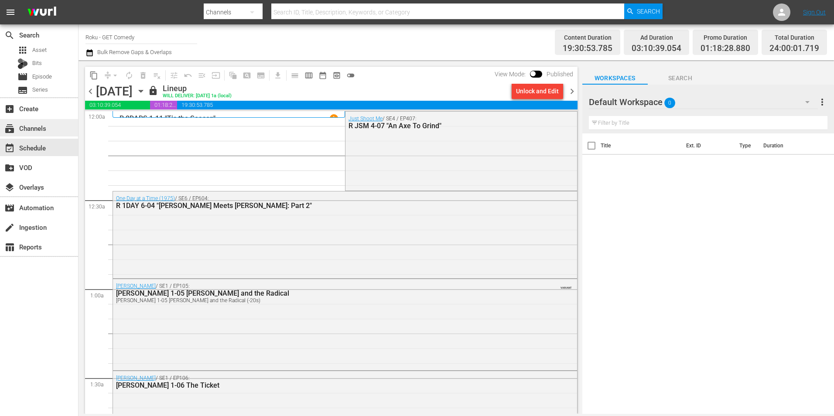
click at [28, 126] on div "subscriptions Channels" at bounding box center [24, 127] width 49 height 8
